Goal: Transaction & Acquisition: Purchase product/service

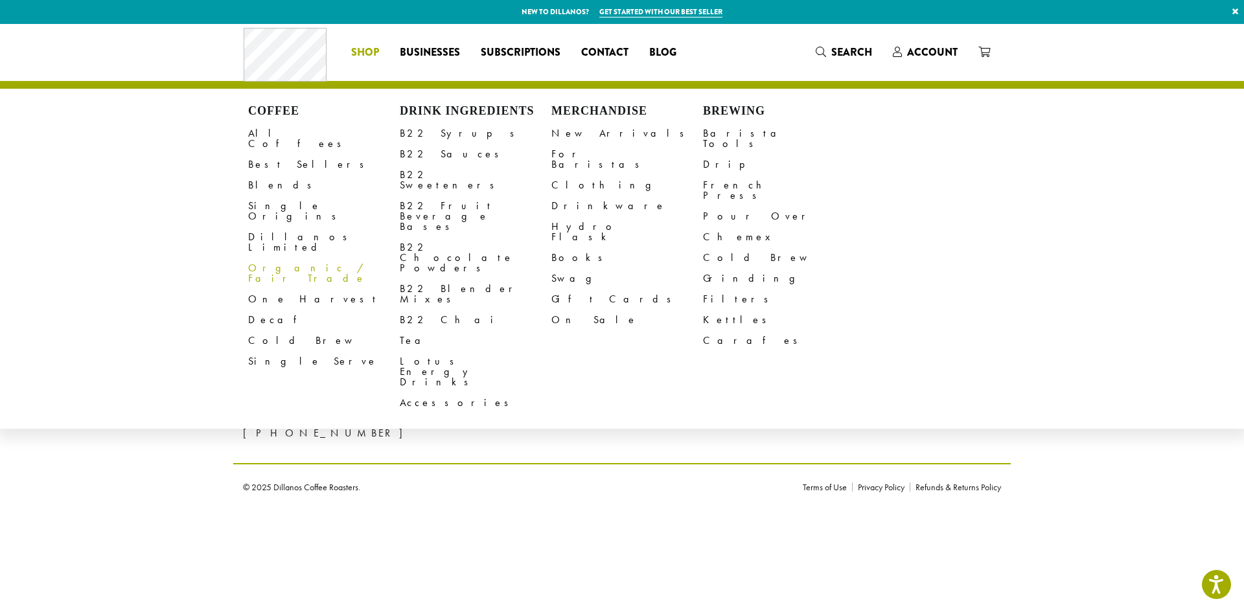
click at [273, 258] on link "Organic / Fair Trade" at bounding box center [324, 273] width 152 height 31
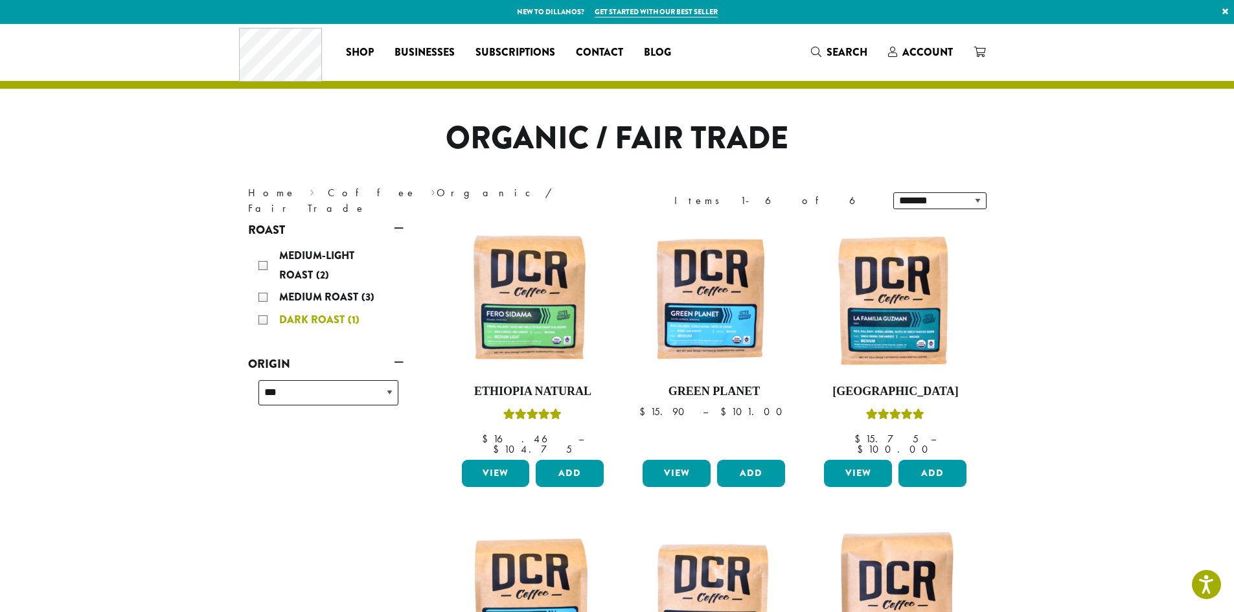
click at [264, 319] on div "Dark Roast (1)" at bounding box center [329, 319] width 140 height 19
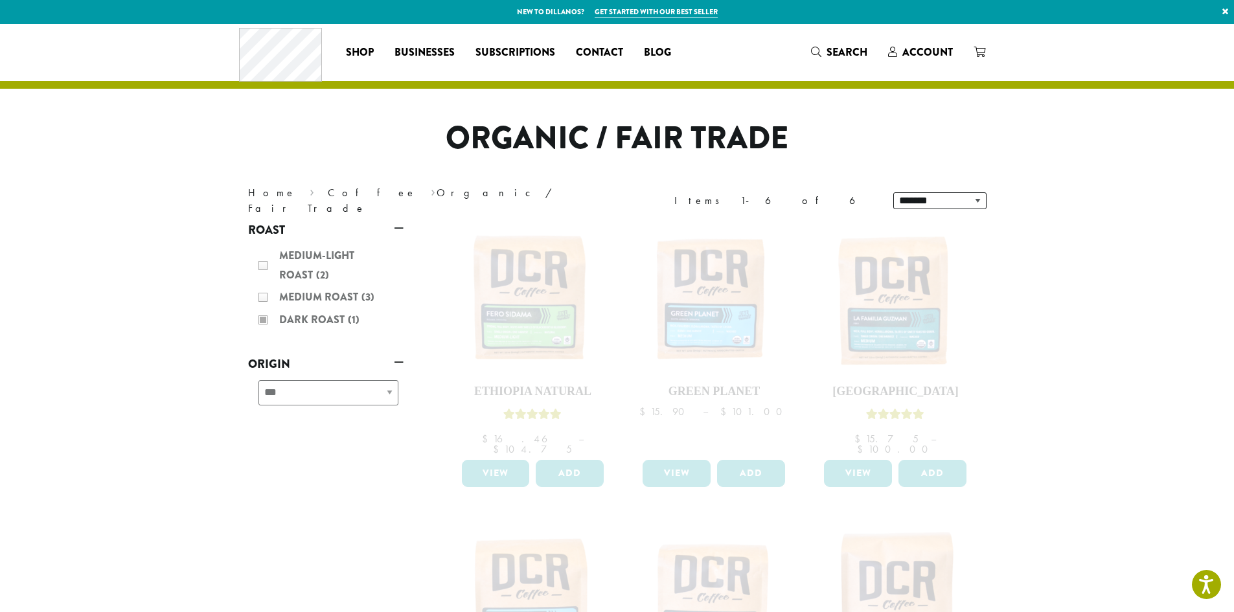
click at [266, 321] on div "Medium-Light Roast (2) Medium Roast (3) Dark Roast (1)" at bounding box center [326, 289] width 156 height 96
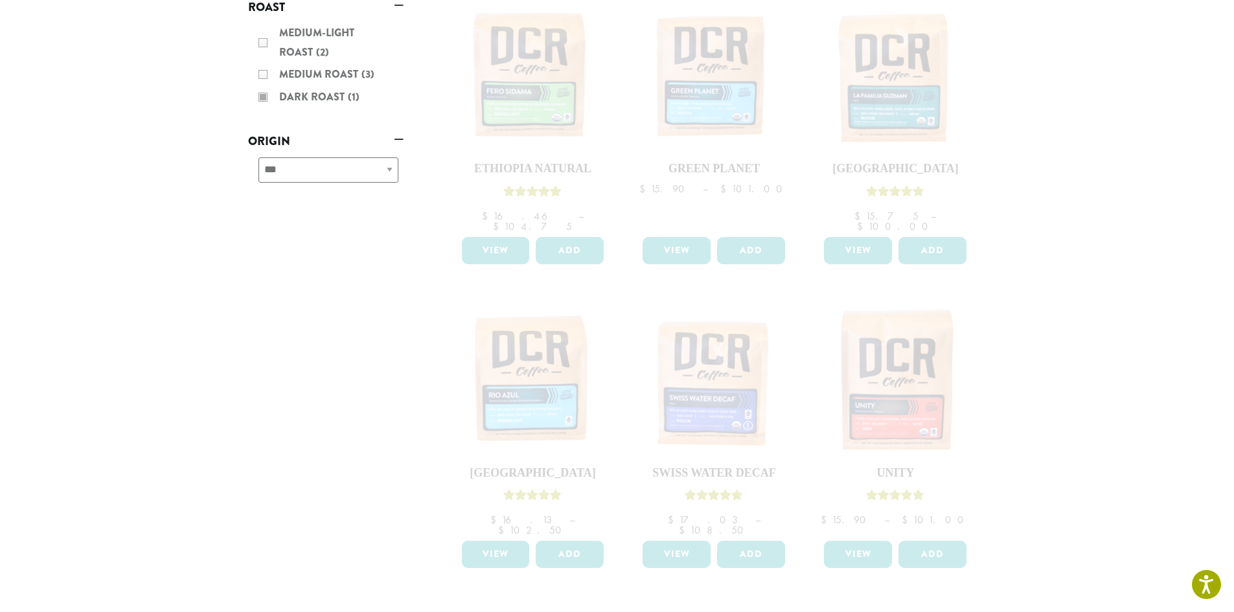
scroll to position [130, 0]
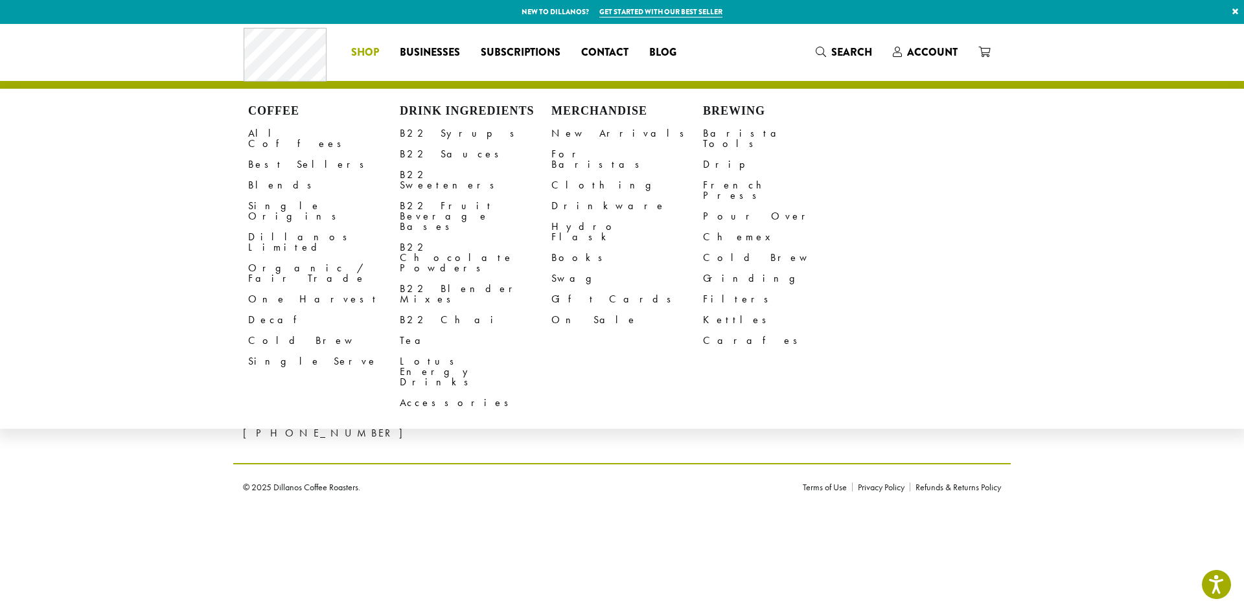
click at [366, 54] on span "Shop" at bounding box center [365, 53] width 28 height 16
